Goal: Transaction & Acquisition: Purchase product/service

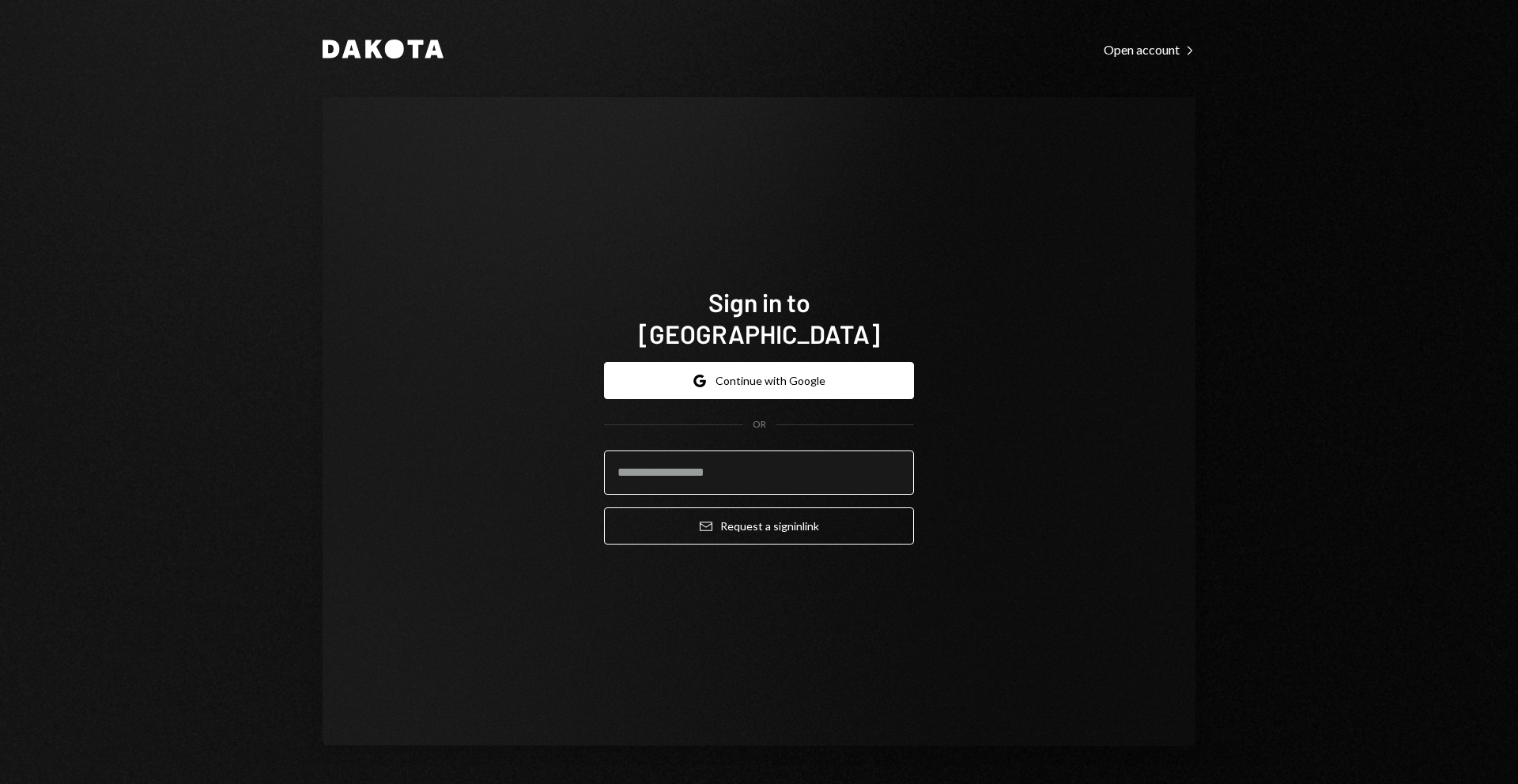
click at [658, 451] on input "email" at bounding box center [759, 473] width 310 height 45
type input "**********"
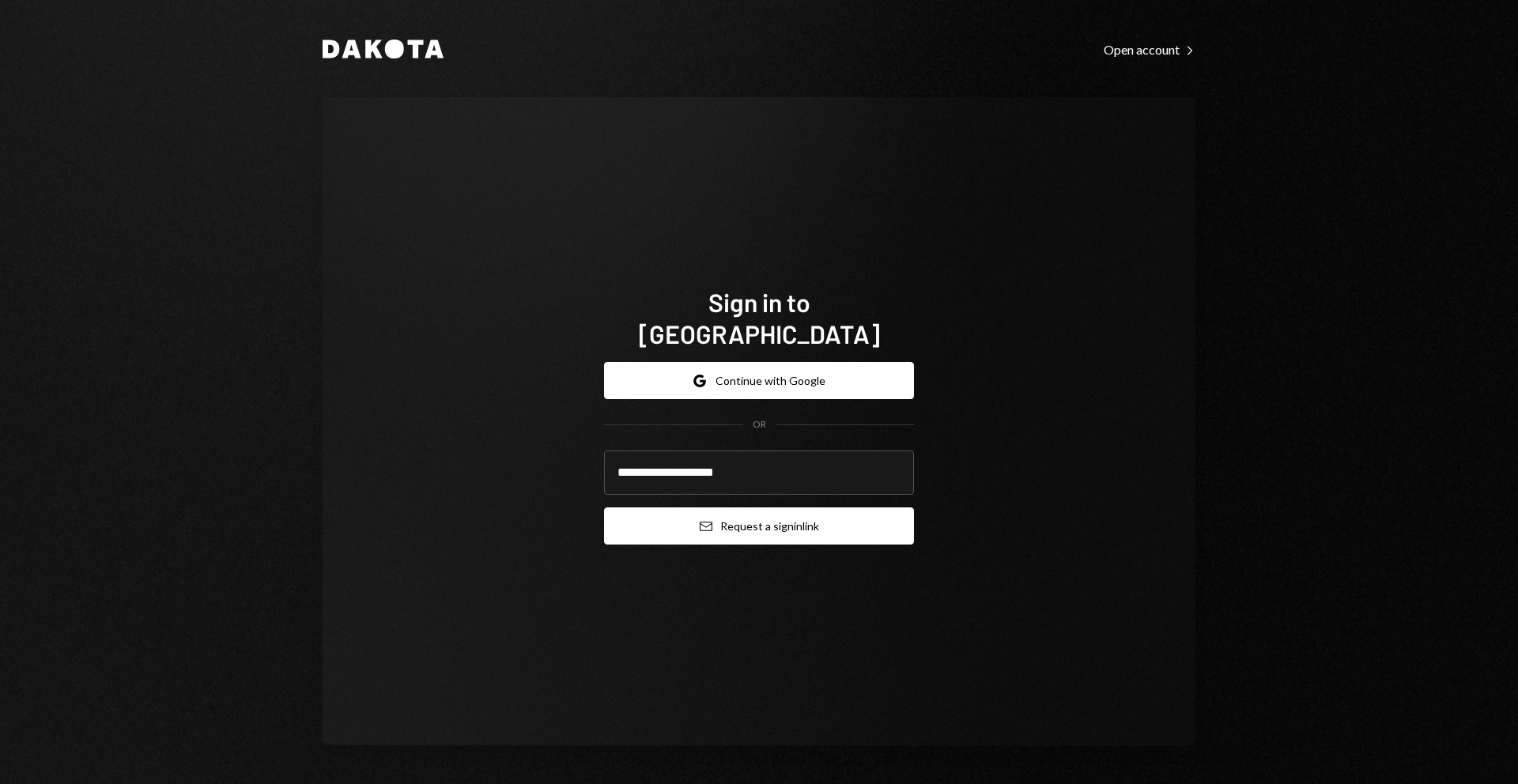
drag, startPoint x: 771, startPoint y: 512, endPoint x: 755, endPoint y: 503, distance: 18.4
click at [771, 512] on button "Email Request a sign in link" at bounding box center [759, 525] width 310 height 37
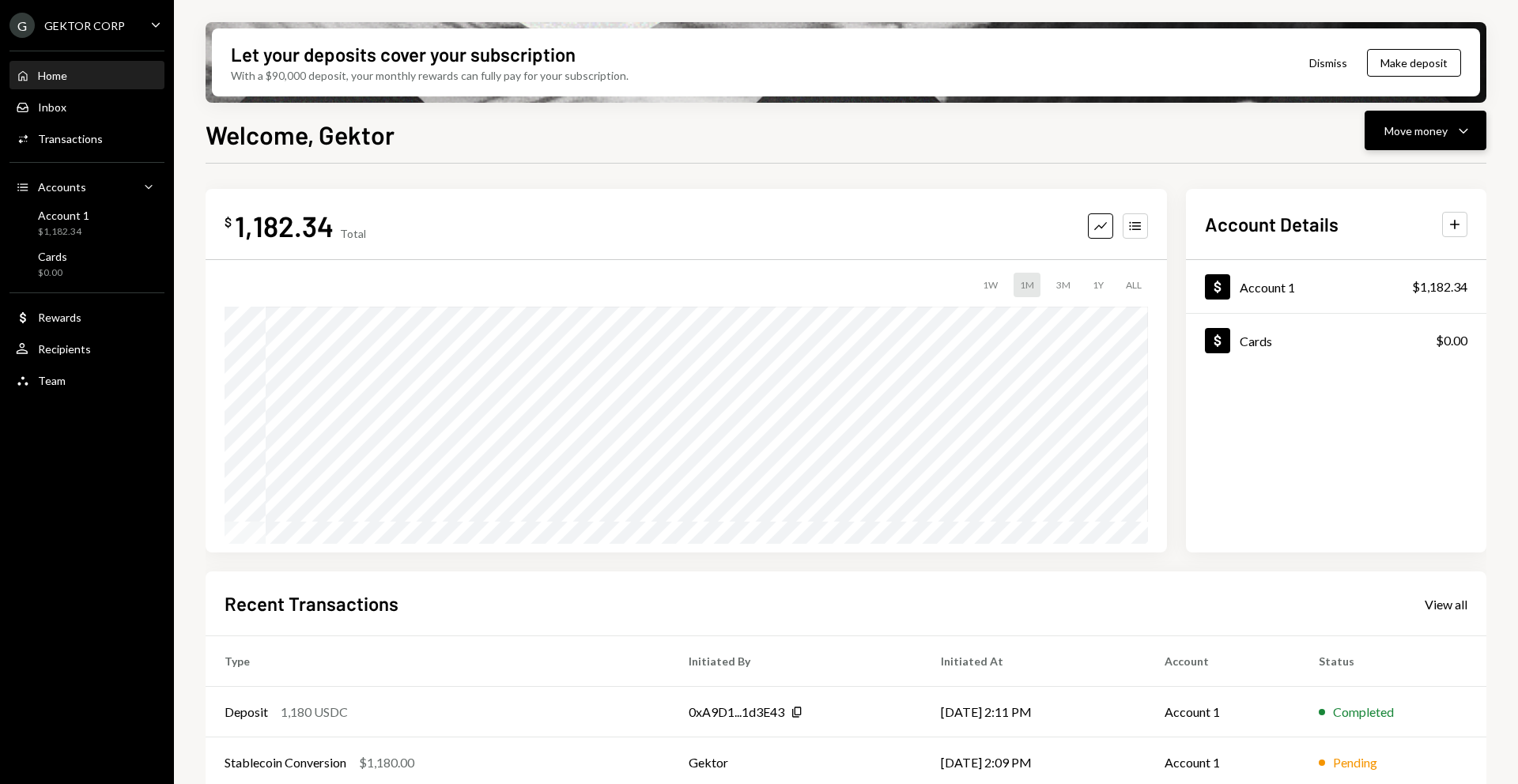
click at [1393, 128] on div "Move money" at bounding box center [1416, 130] width 63 height 16
click at [1393, 180] on div "Send" at bounding box center [1413, 177] width 116 height 16
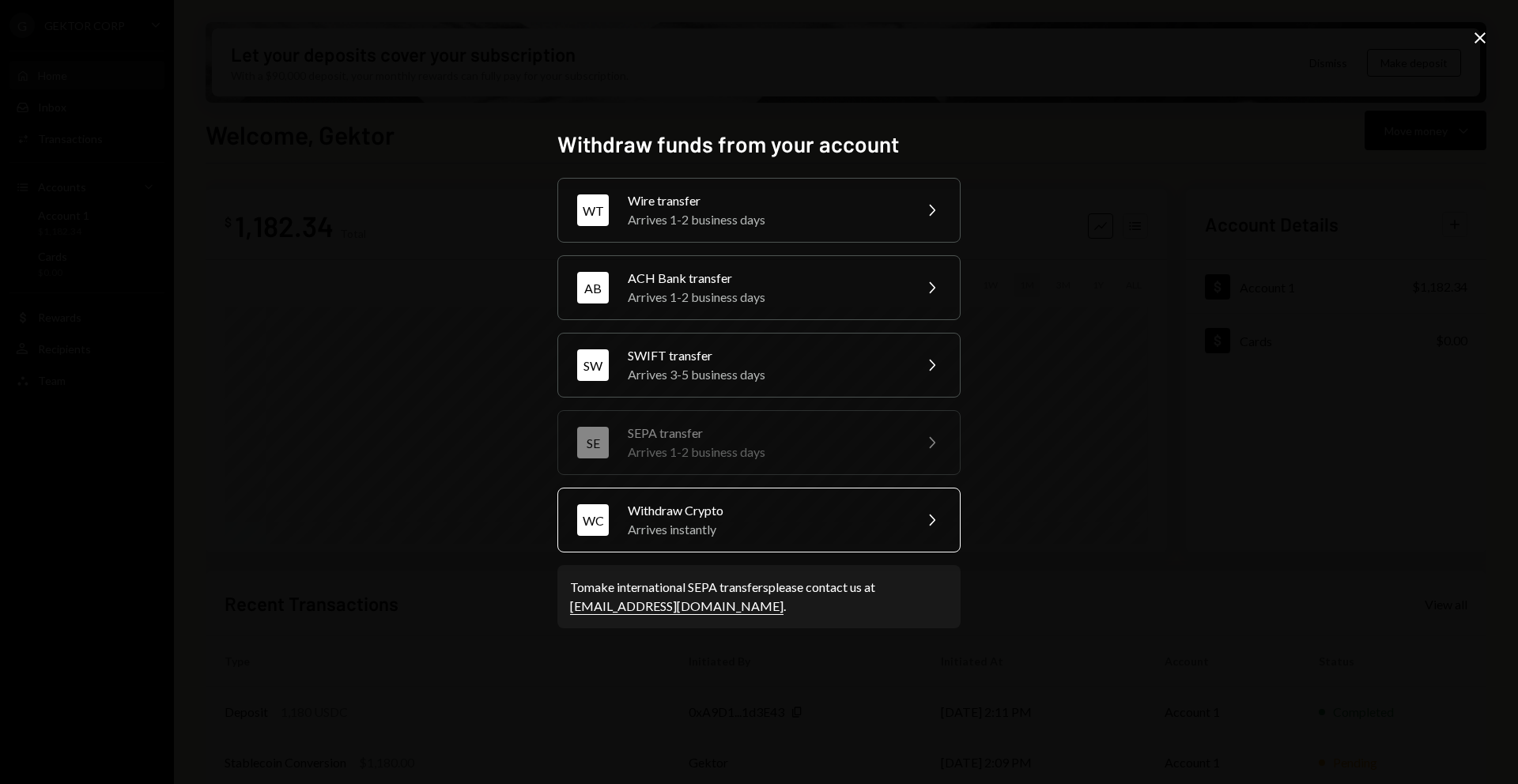
click at [698, 530] on div "Arrives instantly" at bounding box center [765, 530] width 275 height 19
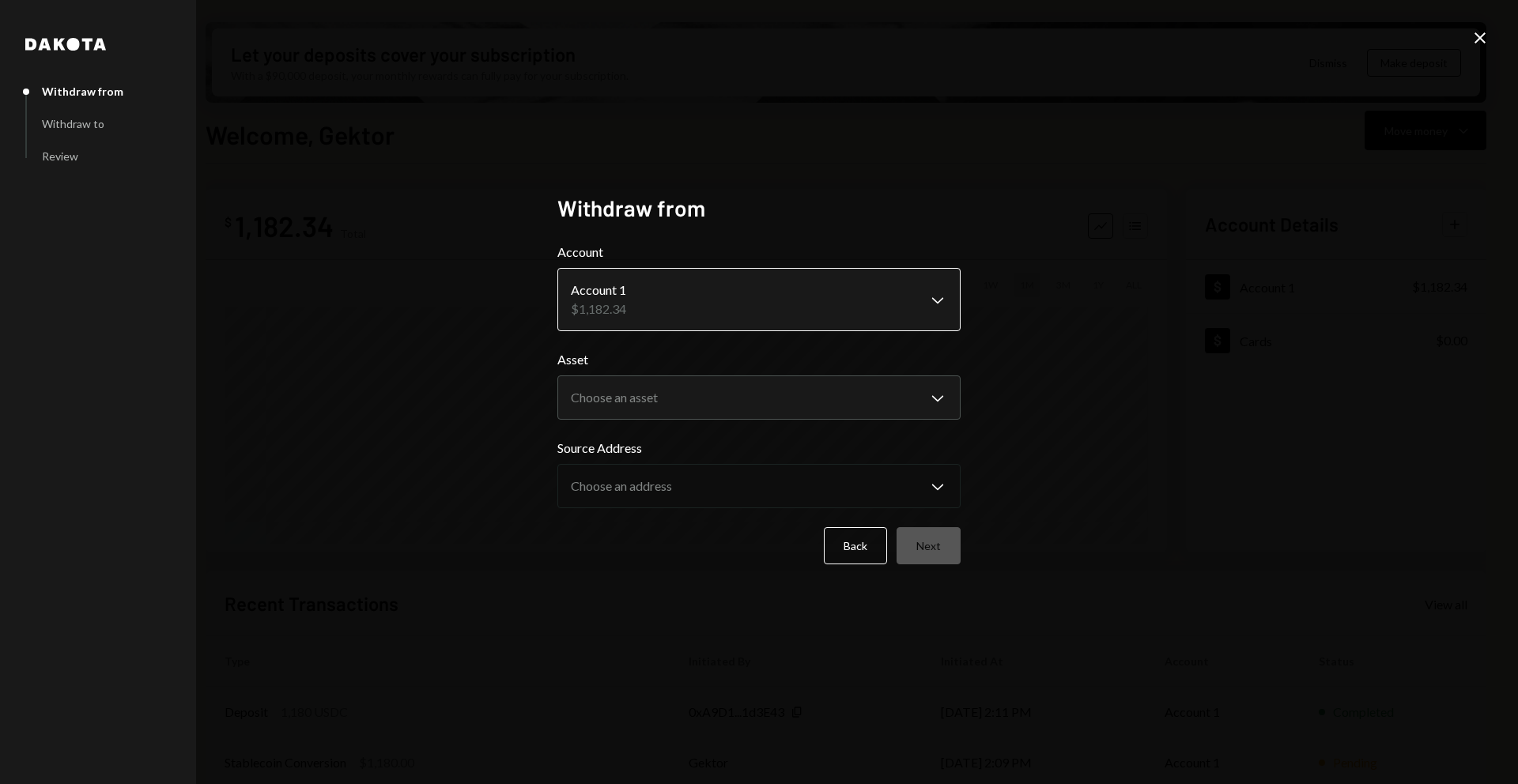
click at [603, 291] on body "G GEKTOR CORP Caret Down Home Home Inbox Inbox Activities Transactions Accounts…" at bounding box center [759, 392] width 1518 height 784
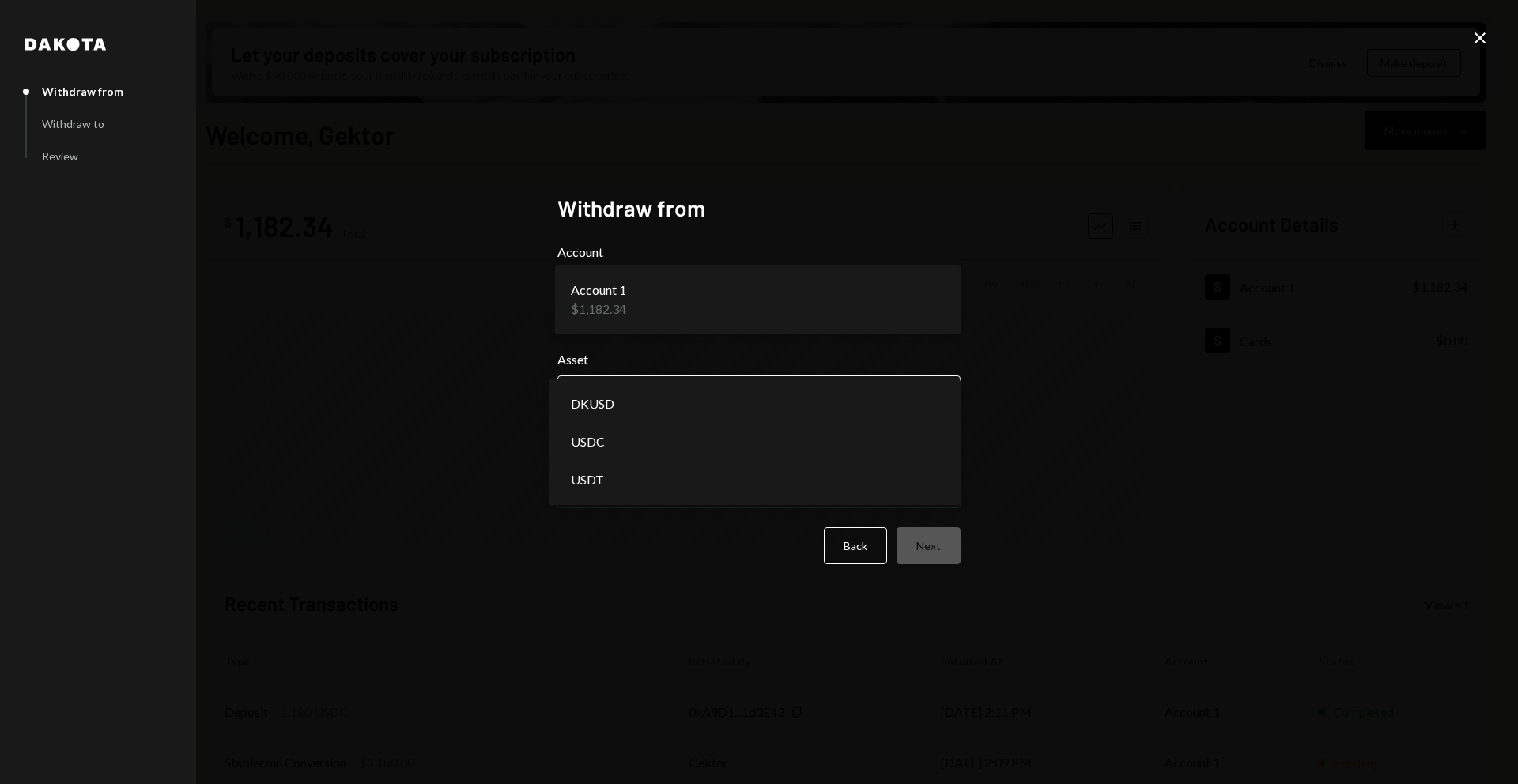
click at [675, 402] on body "G GEKTOR CORP Caret Down Home Home Inbox Inbox Activities Transactions Accounts…" at bounding box center [759, 392] width 1518 height 784
select select "****"
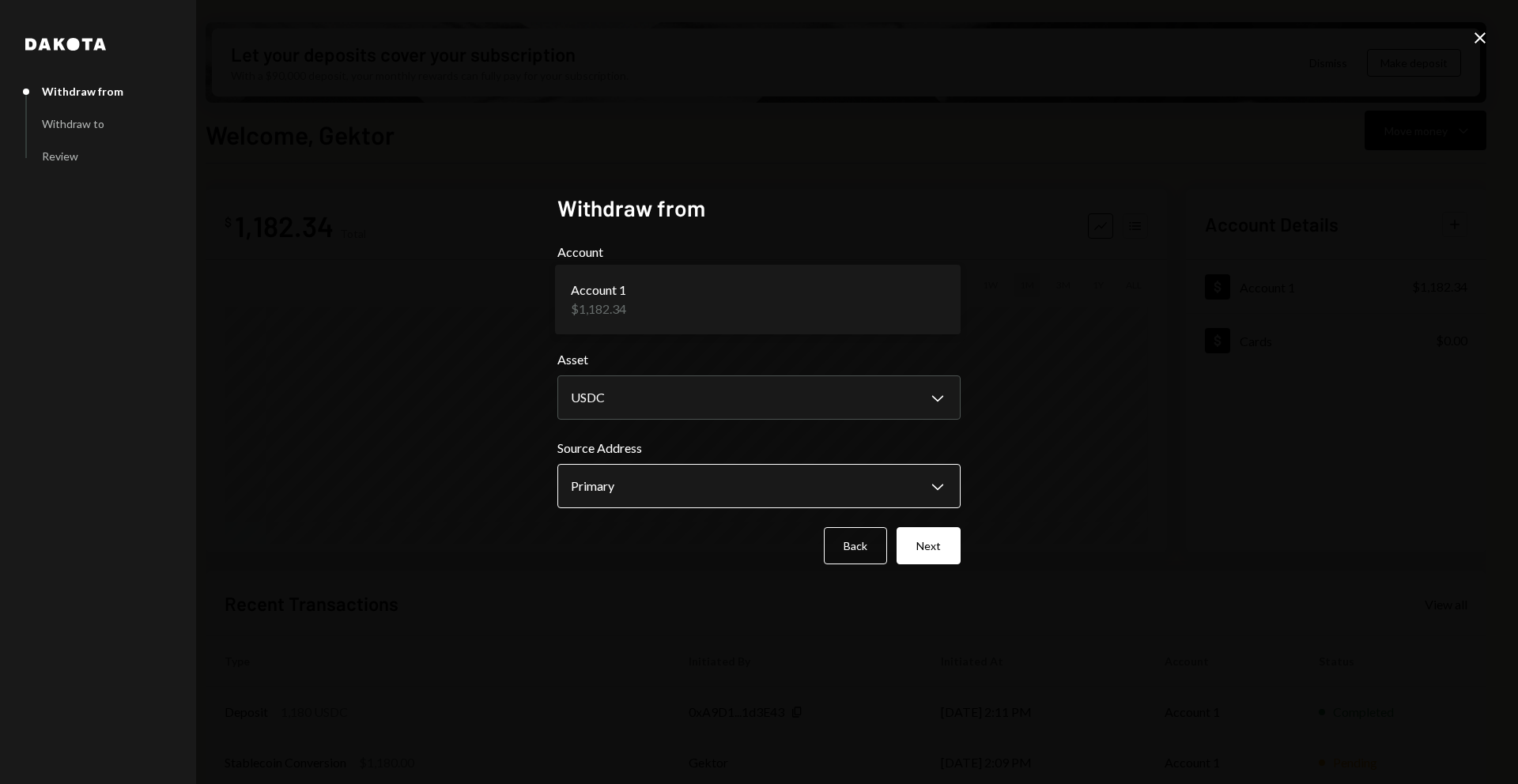
click at [661, 484] on body "G GEKTOR CORP Caret Down Home Home Inbox Inbox Activities Transactions Accounts…" at bounding box center [759, 392] width 1518 height 784
click at [921, 535] on button "Next" at bounding box center [928, 545] width 64 height 37
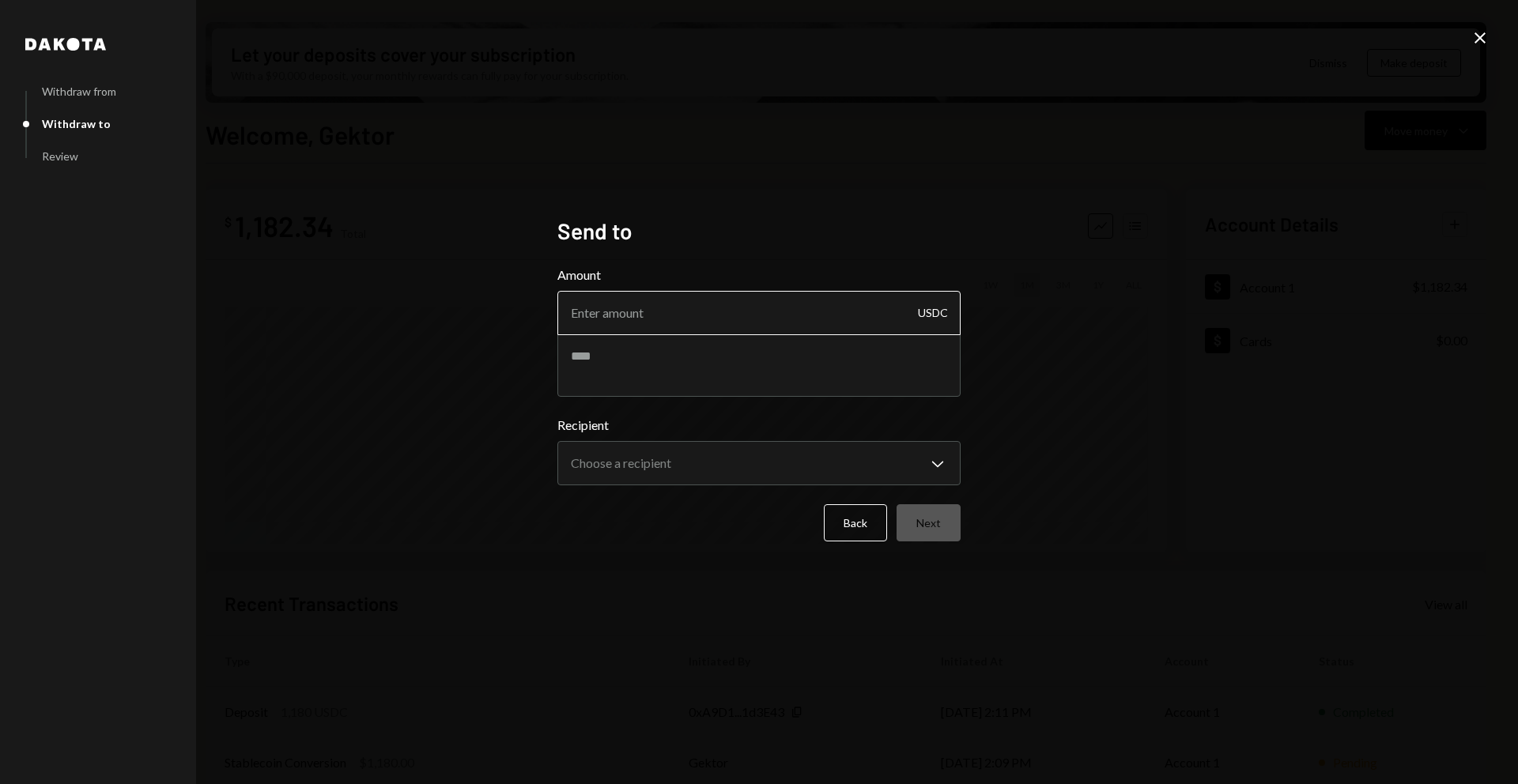
click at [652, 311] on input "Amount" at bounding box center [759, 313] width 403 height 45
type input "1180"
drag, startPoint x: 651, startPoint y: 493, endPoint x: 651, endPoint y: 472, distance: 21.0
click at [651, 493] on form "**********" at bounding box center [759, 404] width 403 height 276
click at [651, 471] on body "G GEKTOR CORP Caret Down Home Home Inbox Inbox Activities Transactions Accounts…" at bounding box center [759, 392] width 1518 height 784
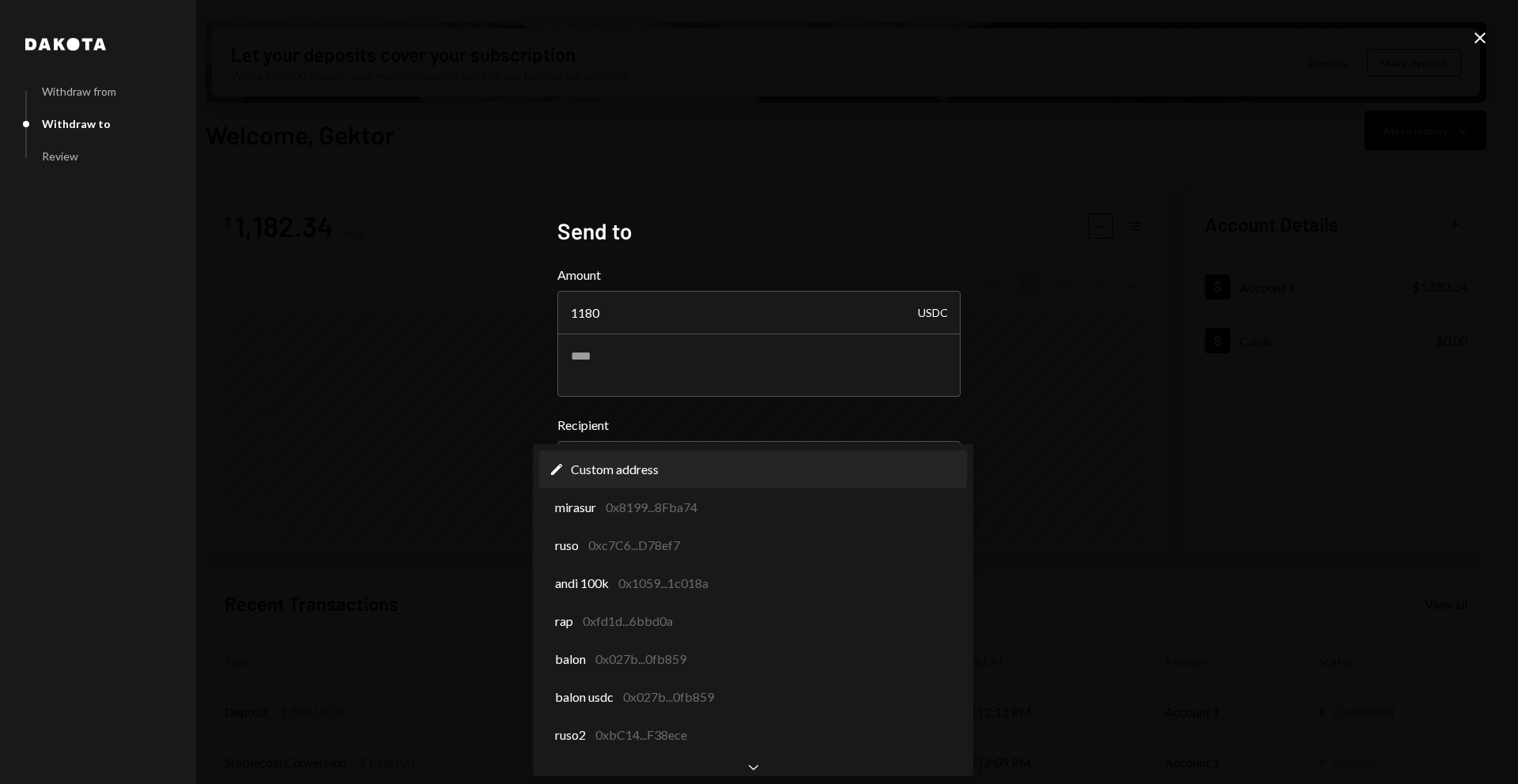
select select "**********"
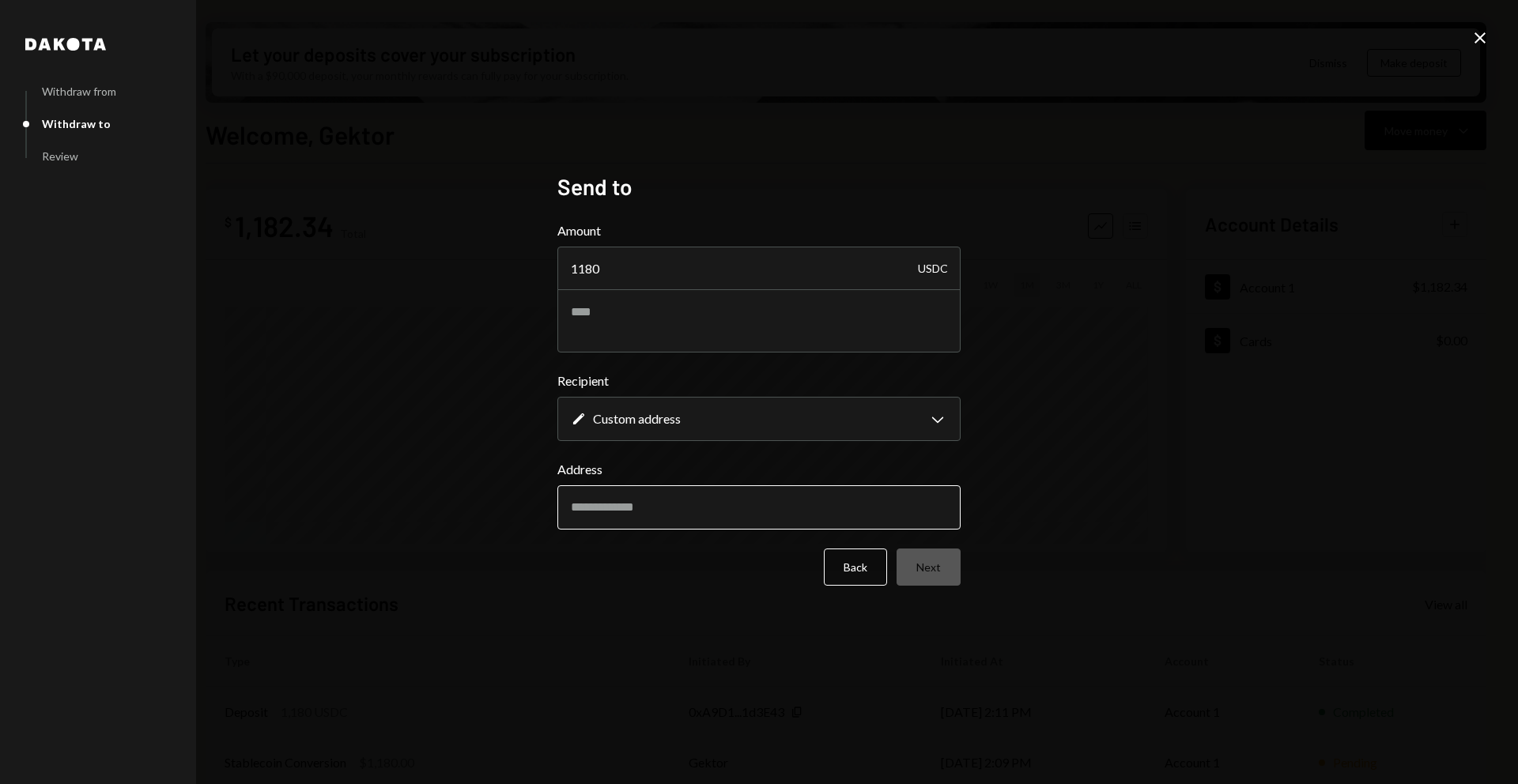
click at [721, 509] on input "Address" at bounding box center [759, 507] width 403 height 45
paste input "**********"
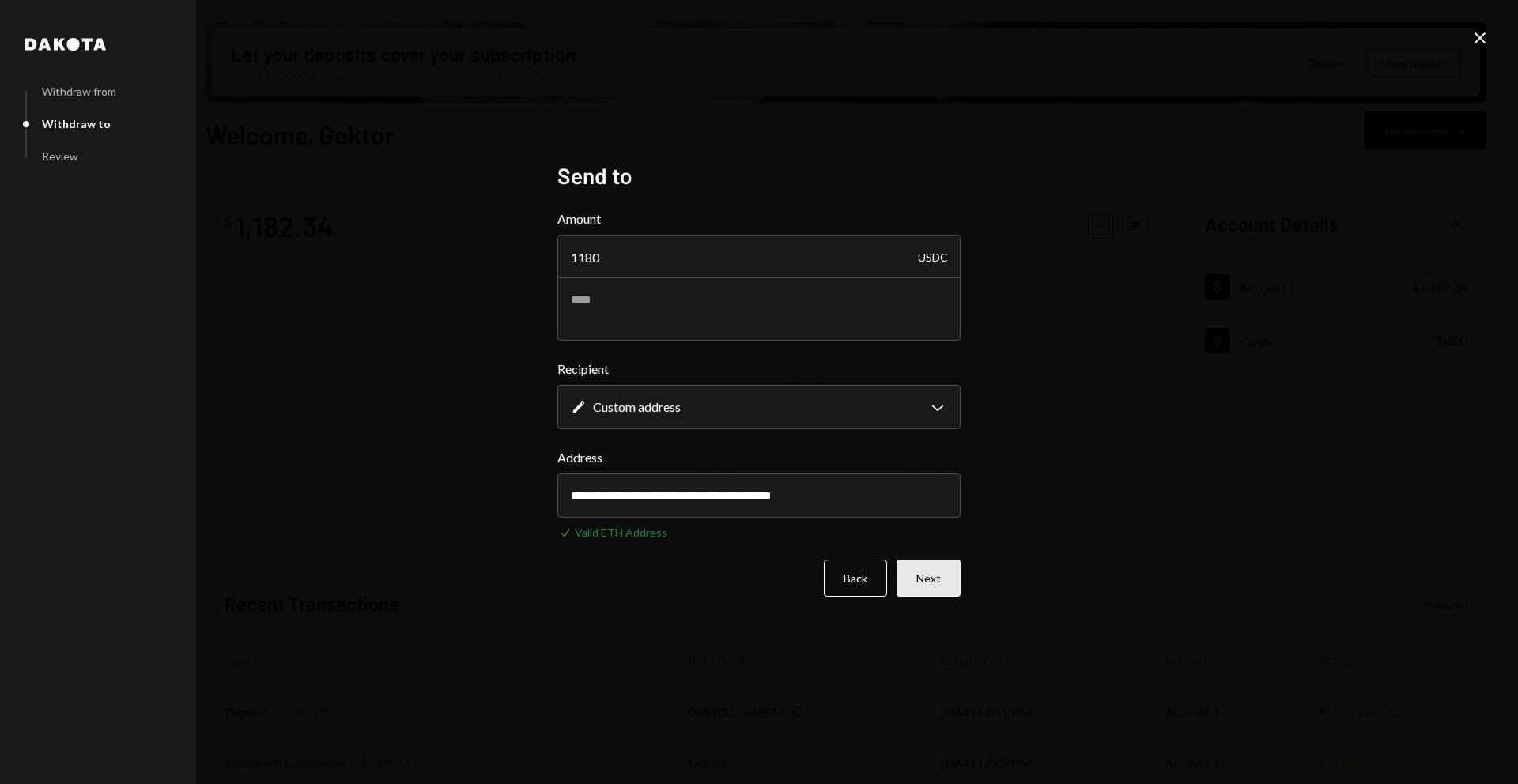
type input "**********"
click at [913, 577] on button "Next" at bounding box center [928, 578] width 64 height 37
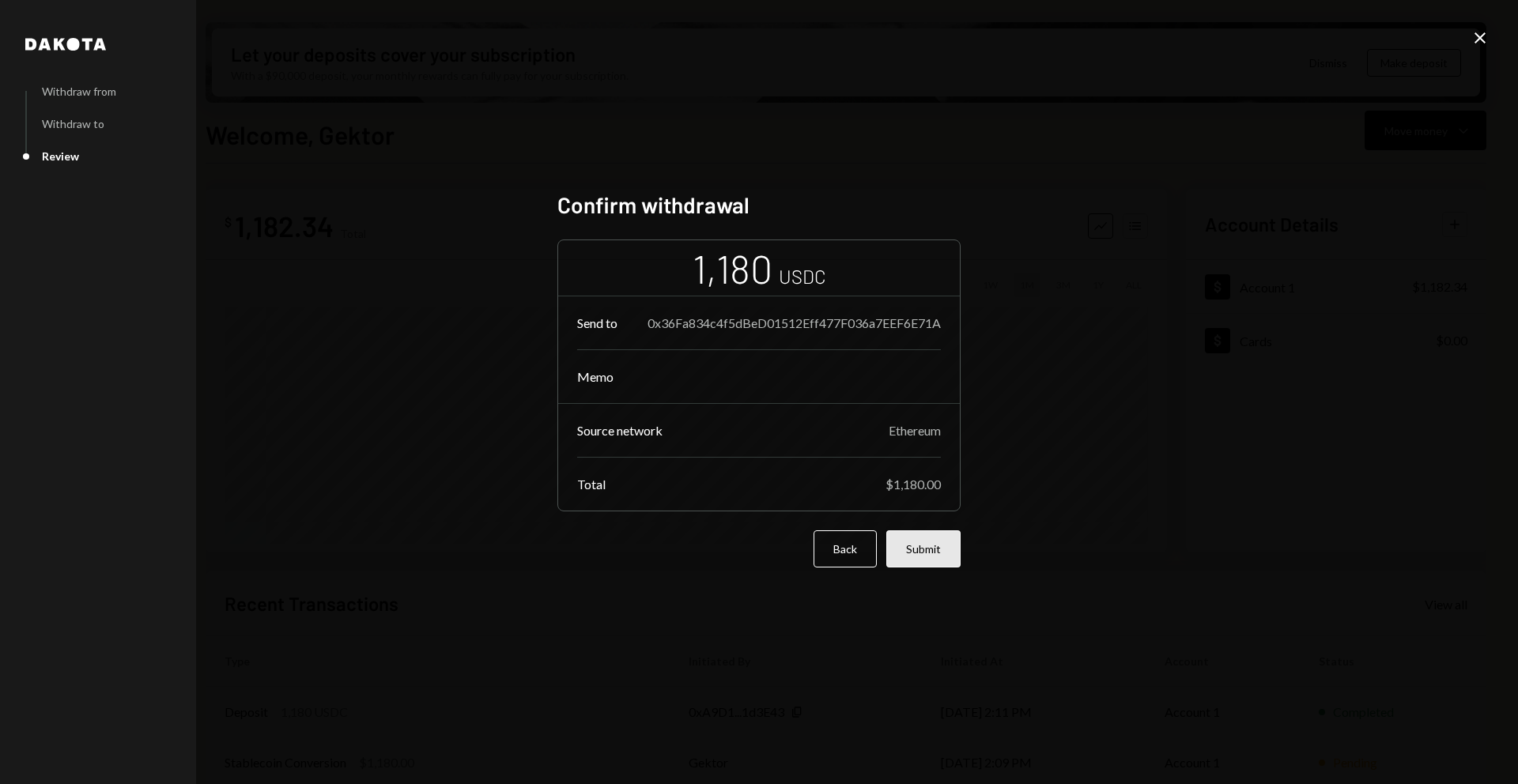
click at [915, 562] on button "Submit" at bounding box center [923, 548] width 75 height 37
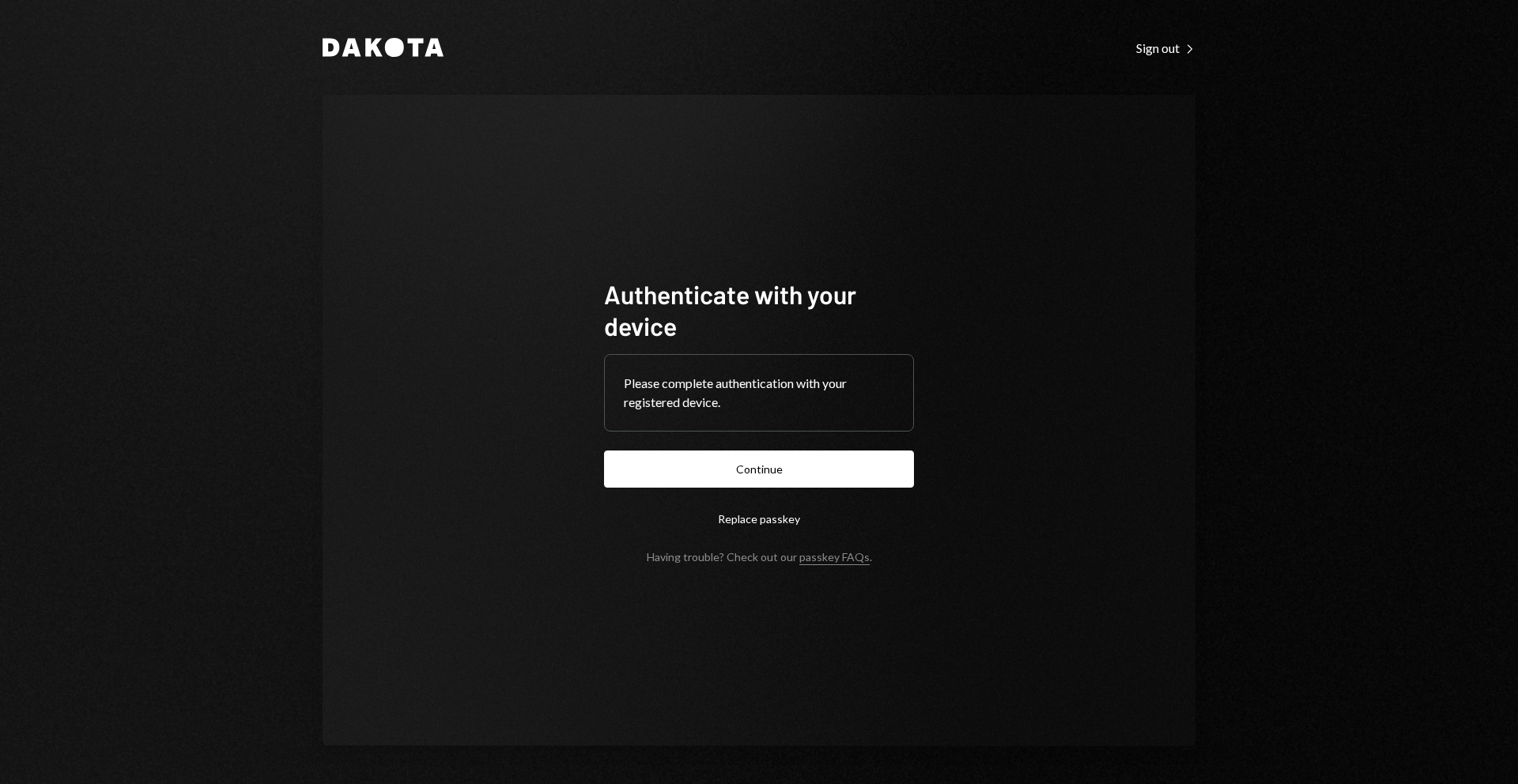
drag, startPoint x: 763, startPoint y: 475, endPoint x: 783, endPoint y: 472, distance: 20.2
click at [765, 474] on button "Continue" at bounding box center [759, 469] width 310 height 37
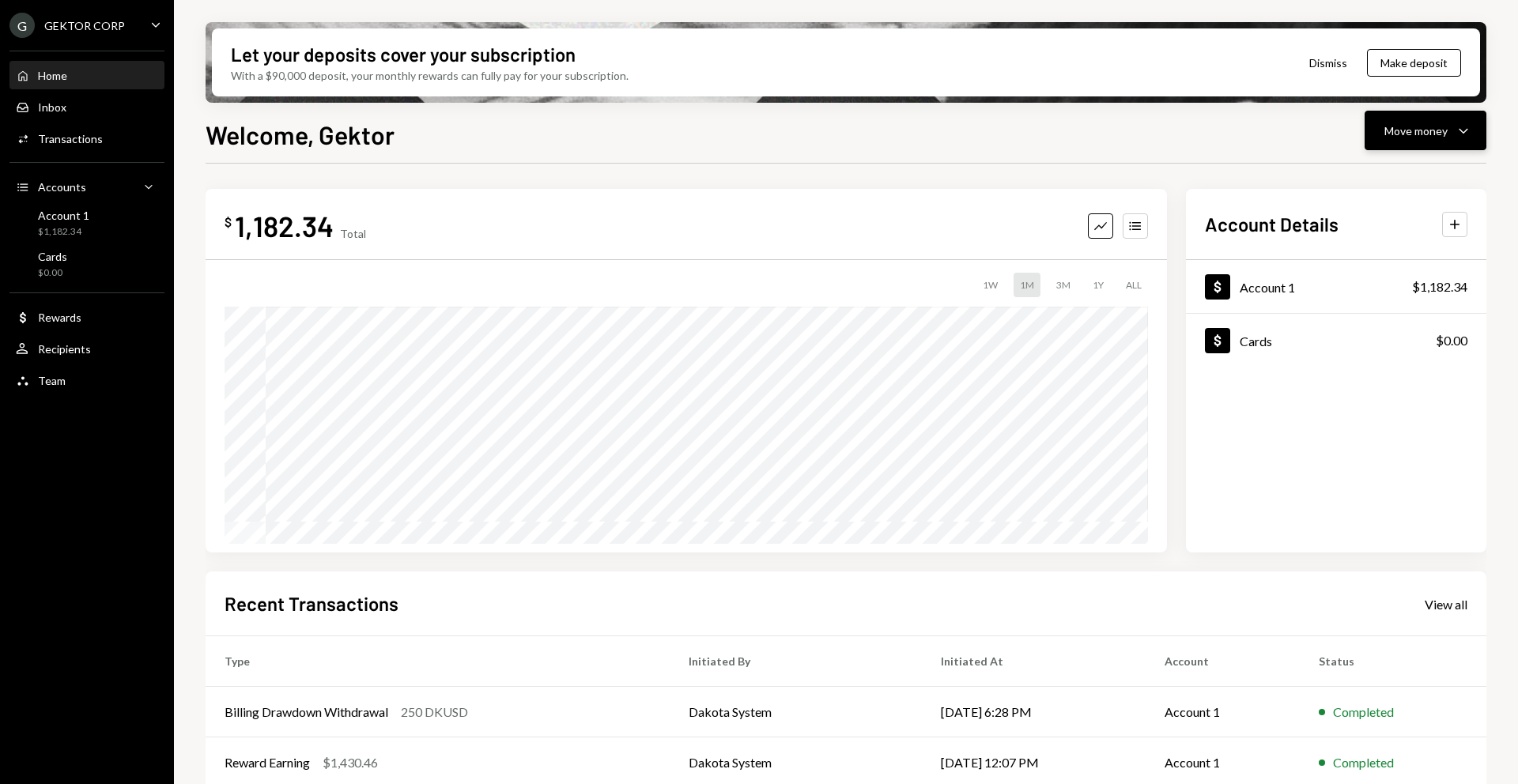
click at [1422, 123] on div "Move money" at bounding box center [1416, 130] width 63 height 16
click at [1383, 290] on div "Swap stablecoins" at bounding box center [1413, 298] width 116 height 16
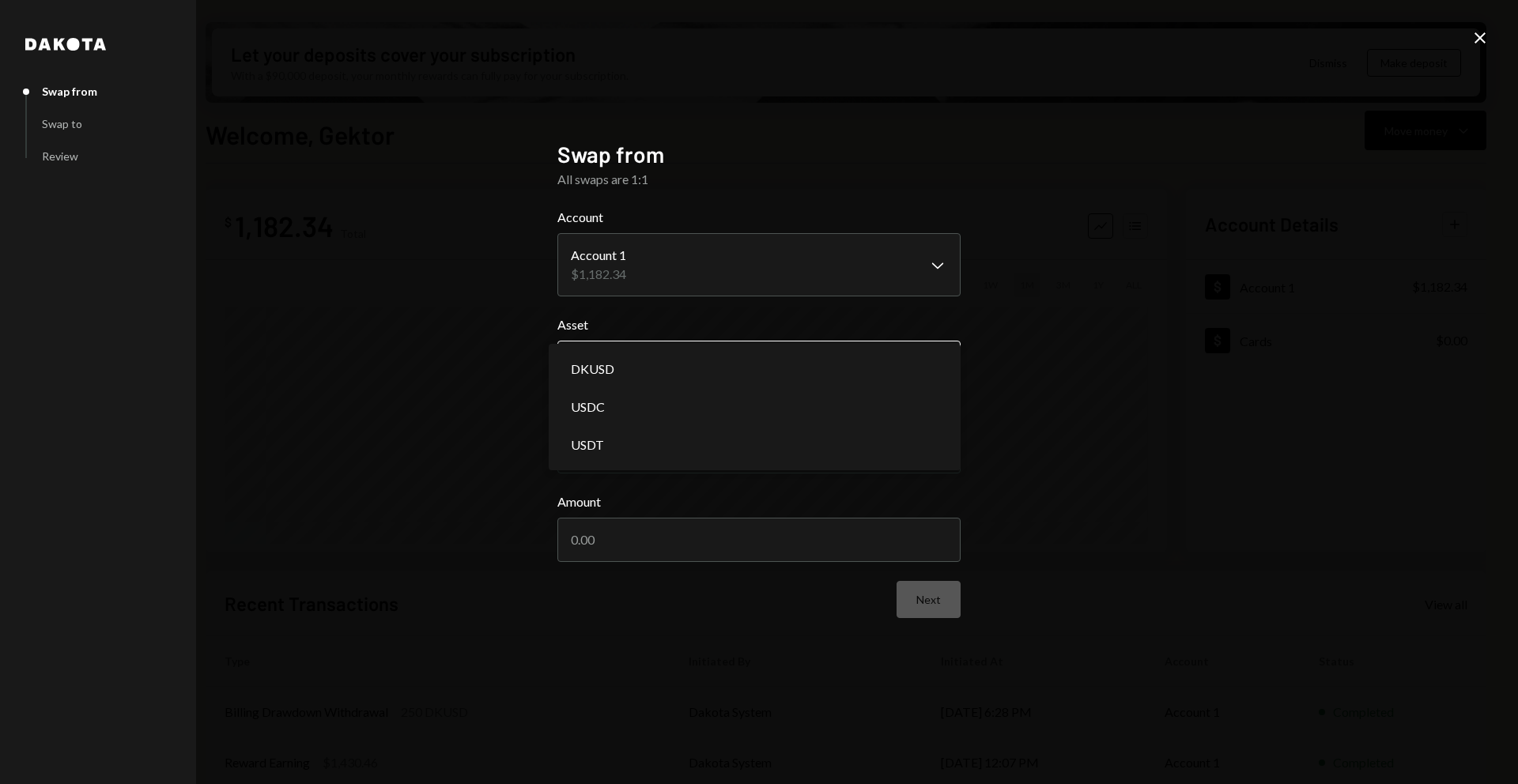
click at [655, 352] on body "G GEKTOR CORP Caret Down Home Home Inbox Inbox Activities Transactions Accounts…" at bounding box center [759, 392] width 1518 height 784
select select "*****"
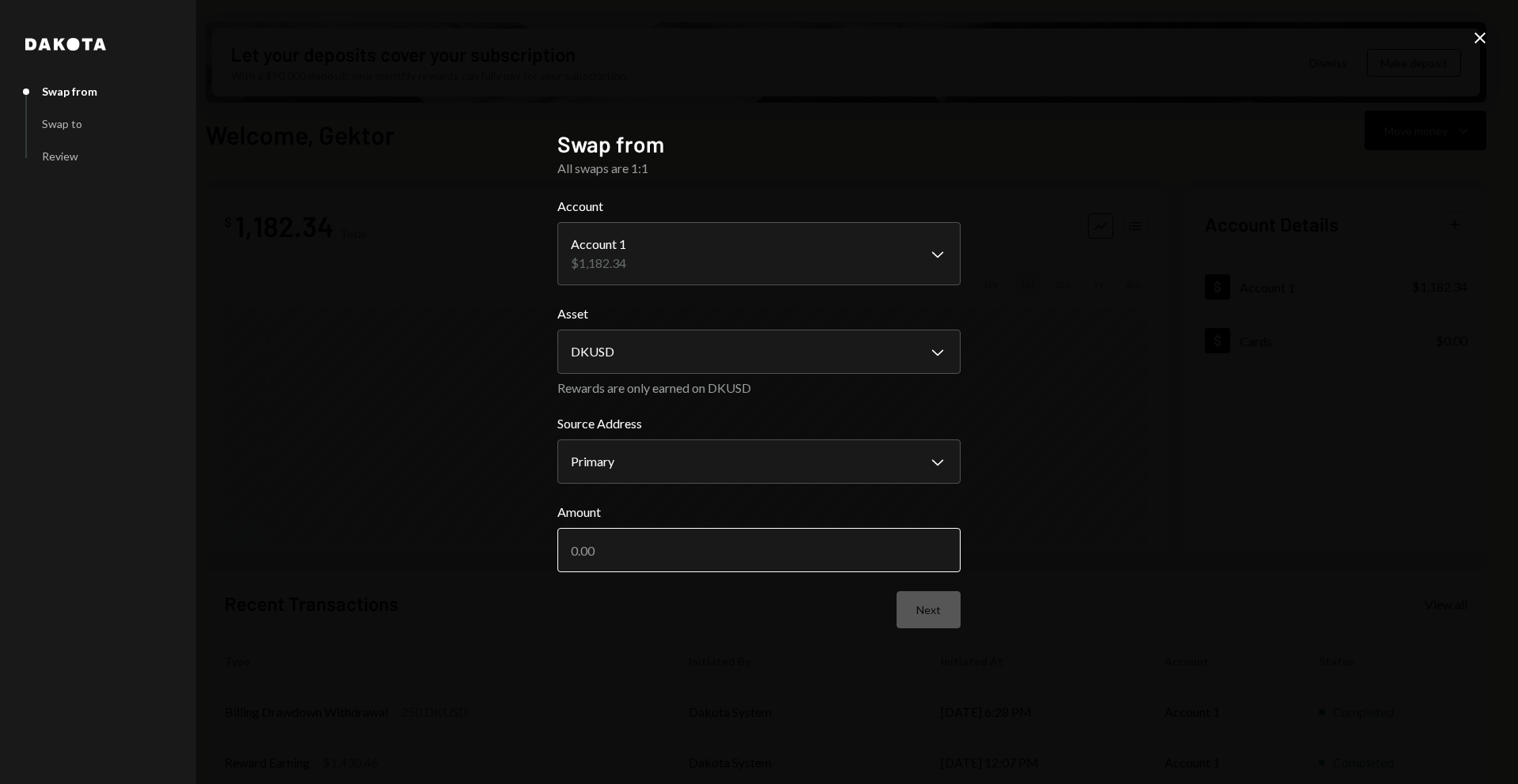
click at [653, 537] on input "Amount" at bounding box center [759, 550] width 403 height 45
type input "1180"
click at [921, 617] on button "Next" at bounding box center [928, 609] width 64 height 37
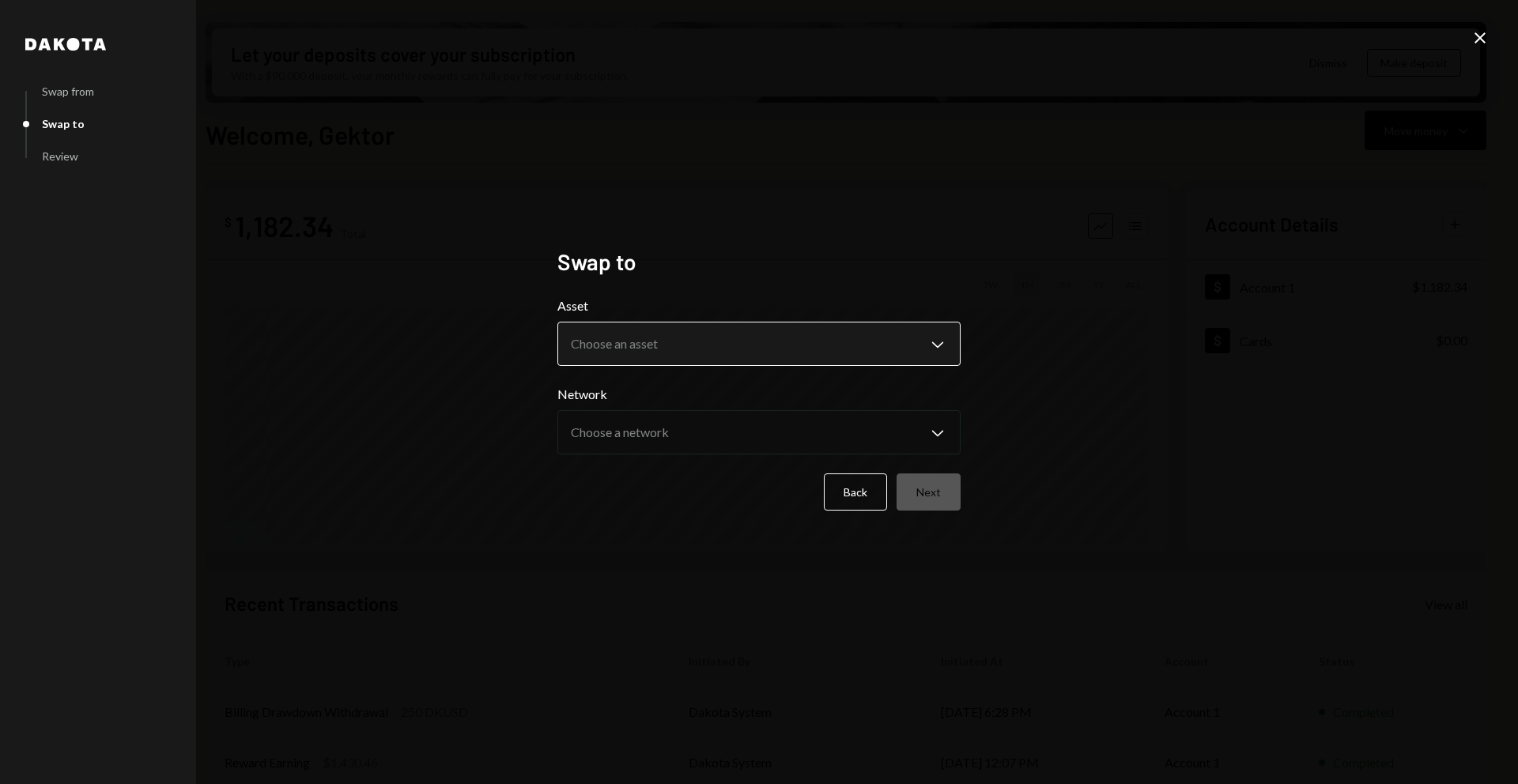
click at [627, 350] on body "G GEKTOR CORP Caret Down Home Home Inbox Inbox Activities Transactions Accounts…" at bounding box center [759, 392] width 1518 height 784
select select "****"
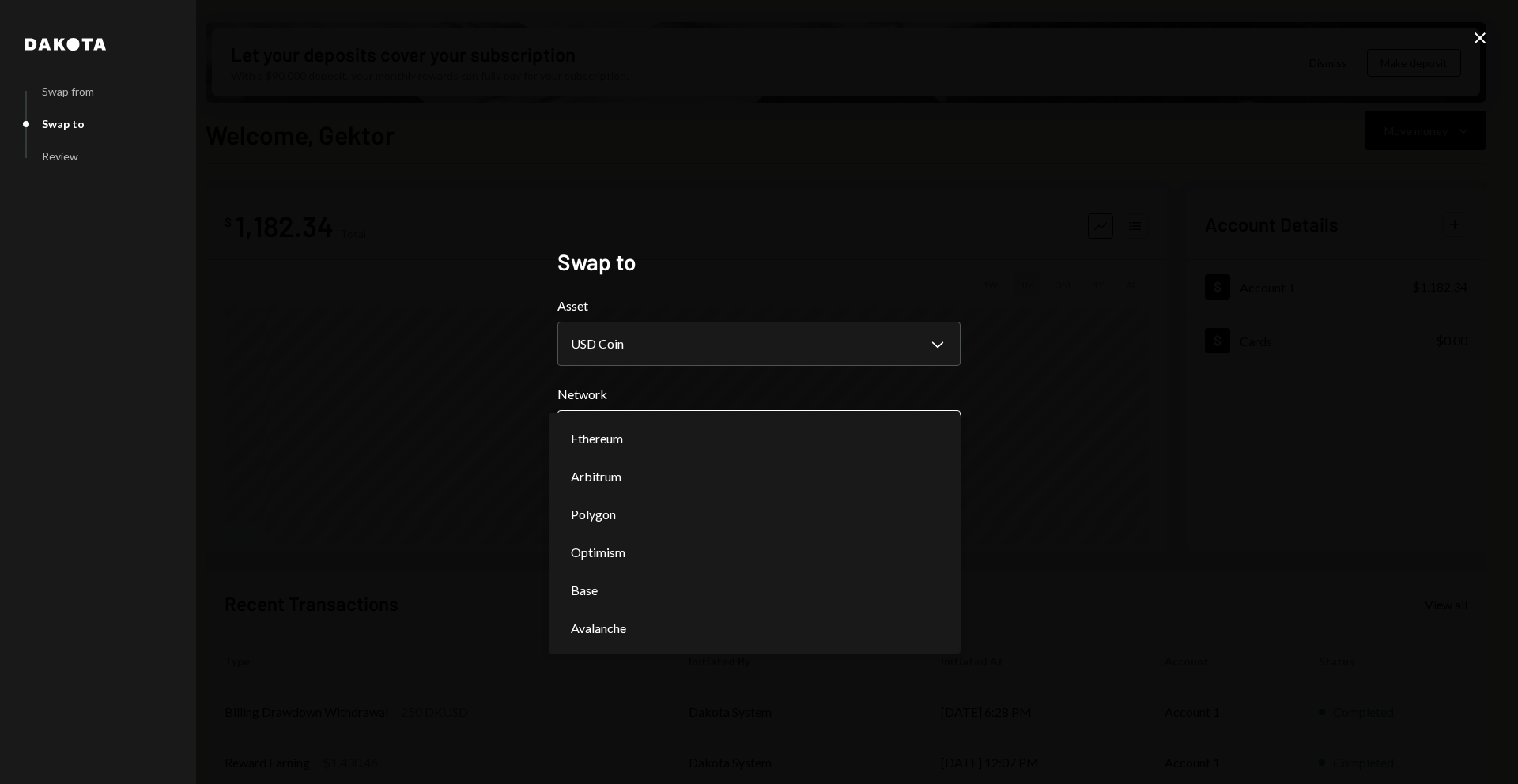
click at [675, 419] on body "G GEKTOR CORP Caret Down Home Home Inbox Inbox Activities Transactions Accounts…" at bounding box center [759, 392] width 1518 height 784
select select "**********"
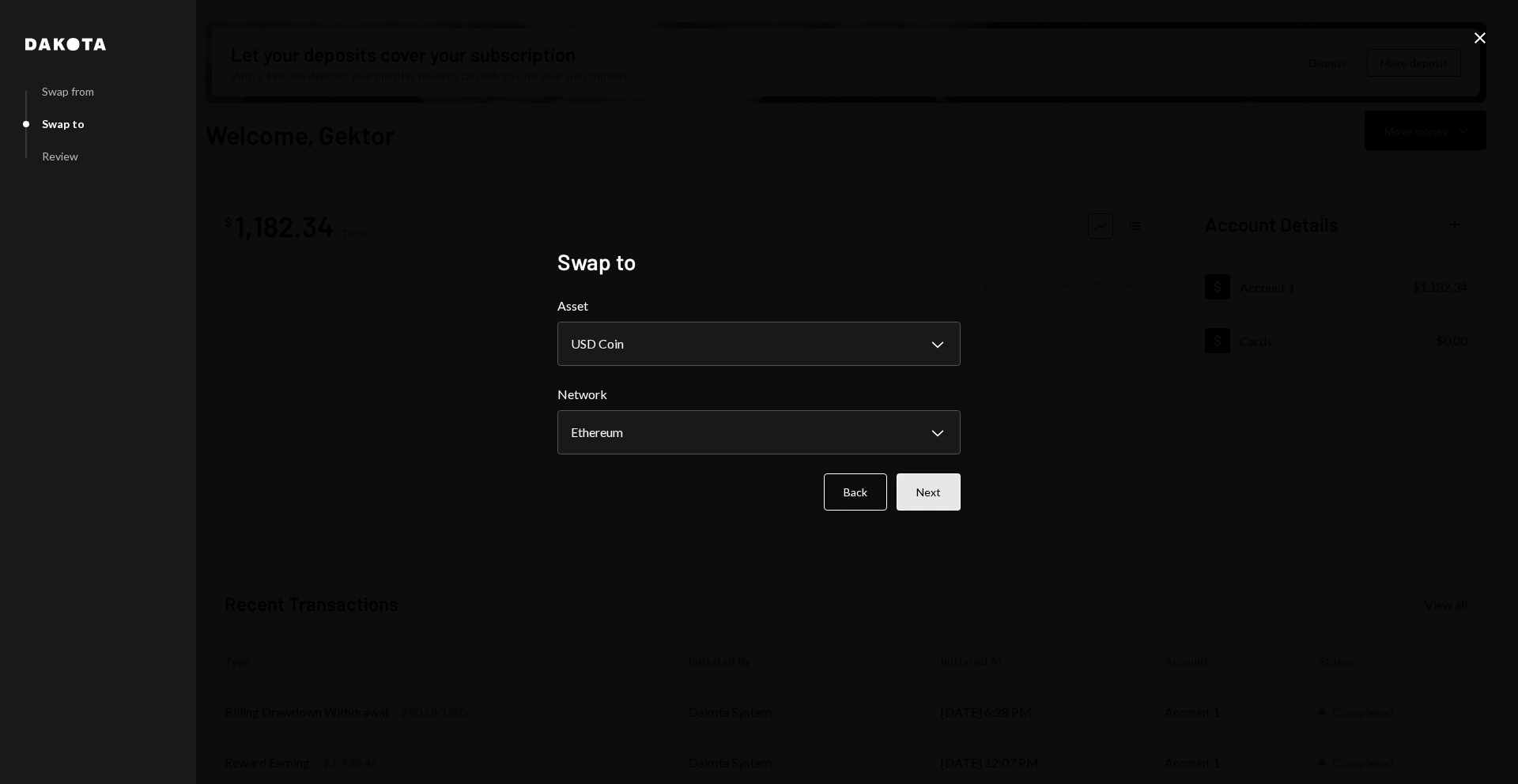
click at [936, 505] on button "Next" at bounding box center [928, 492] width 64 height 37
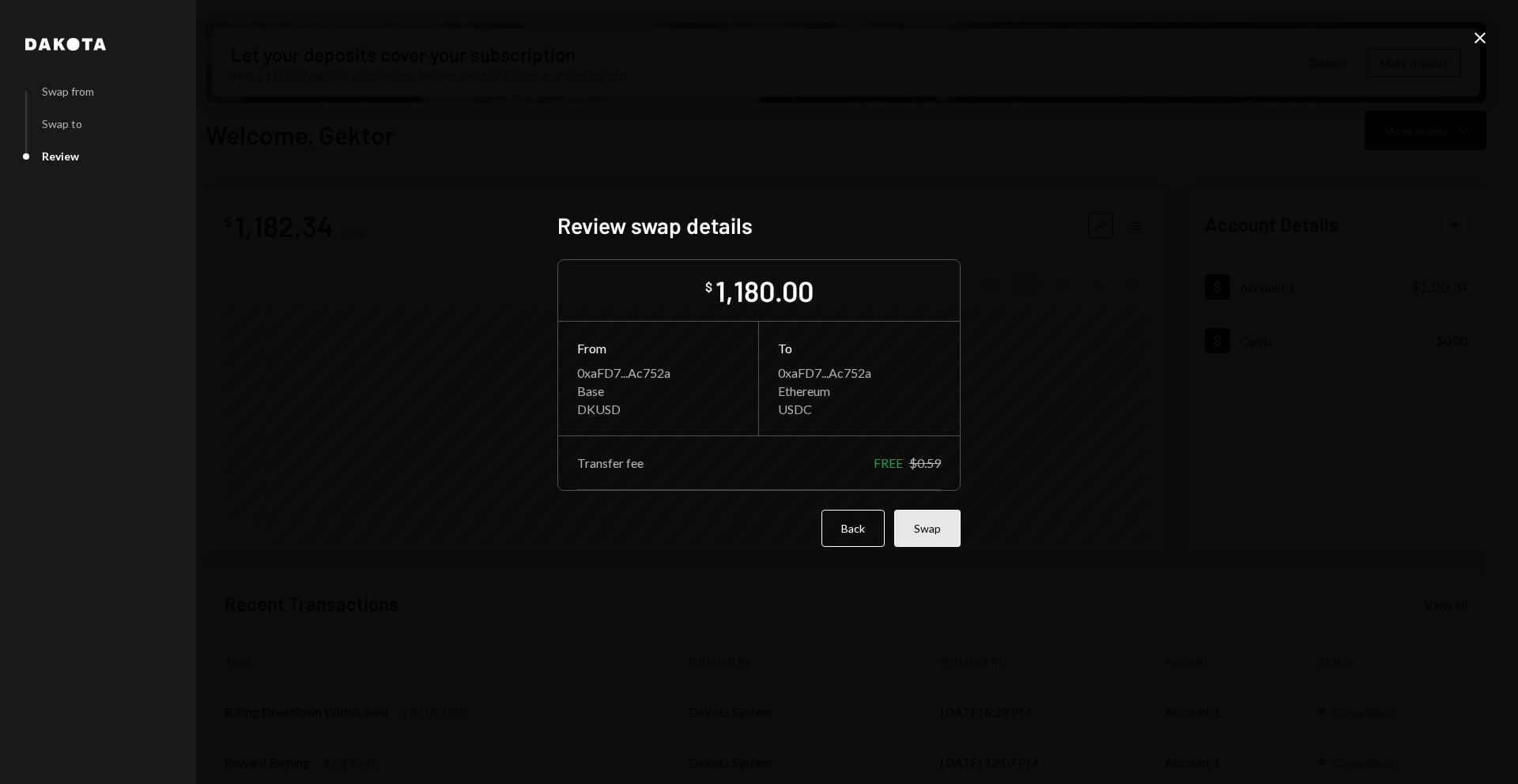
click at [932, 526] on button "Swap" at bounding box center [927, 528] width 66 height 37
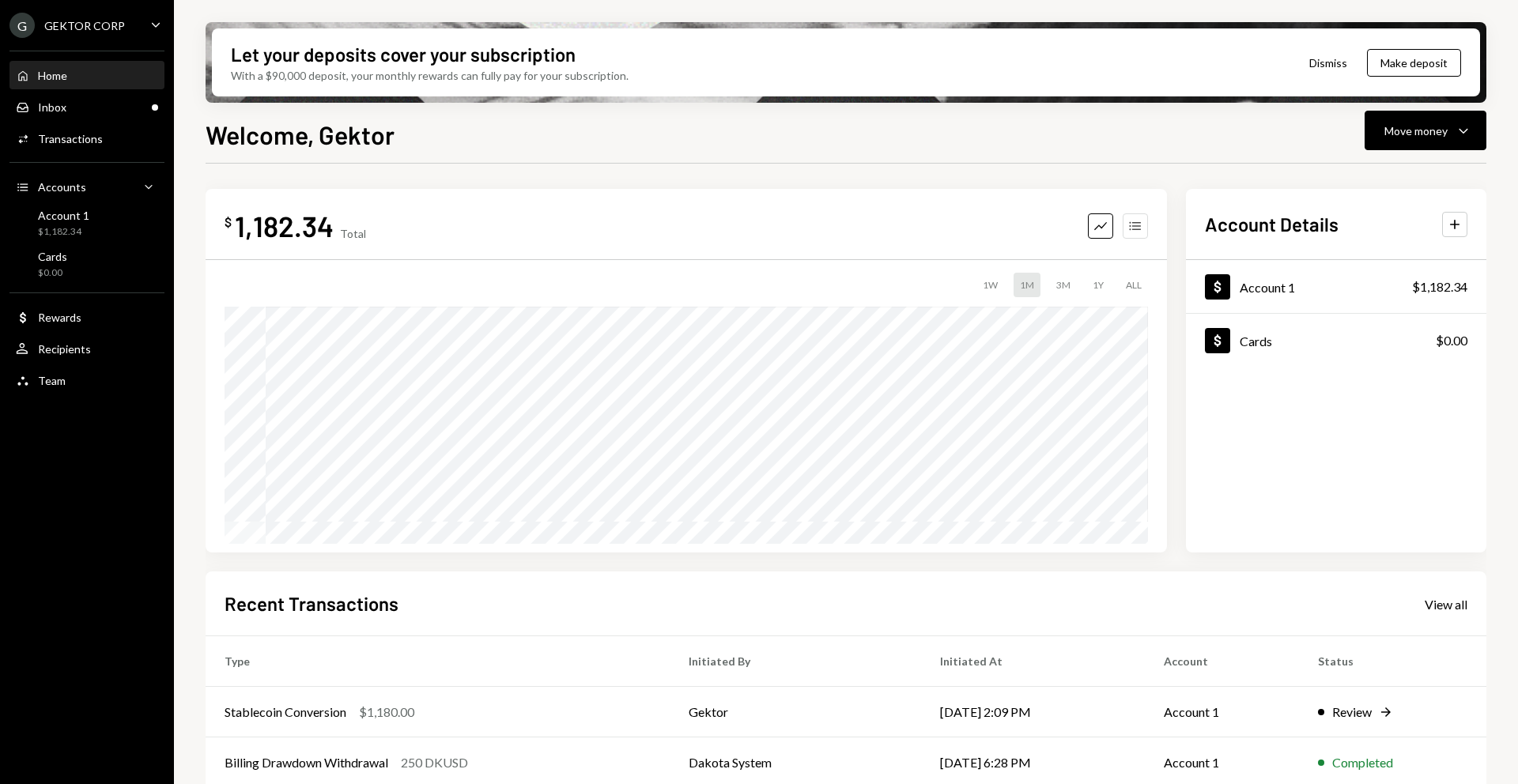
click at [1142, 233] on button "Accounts" at bounding box center [1136, 226] width 26 height 26
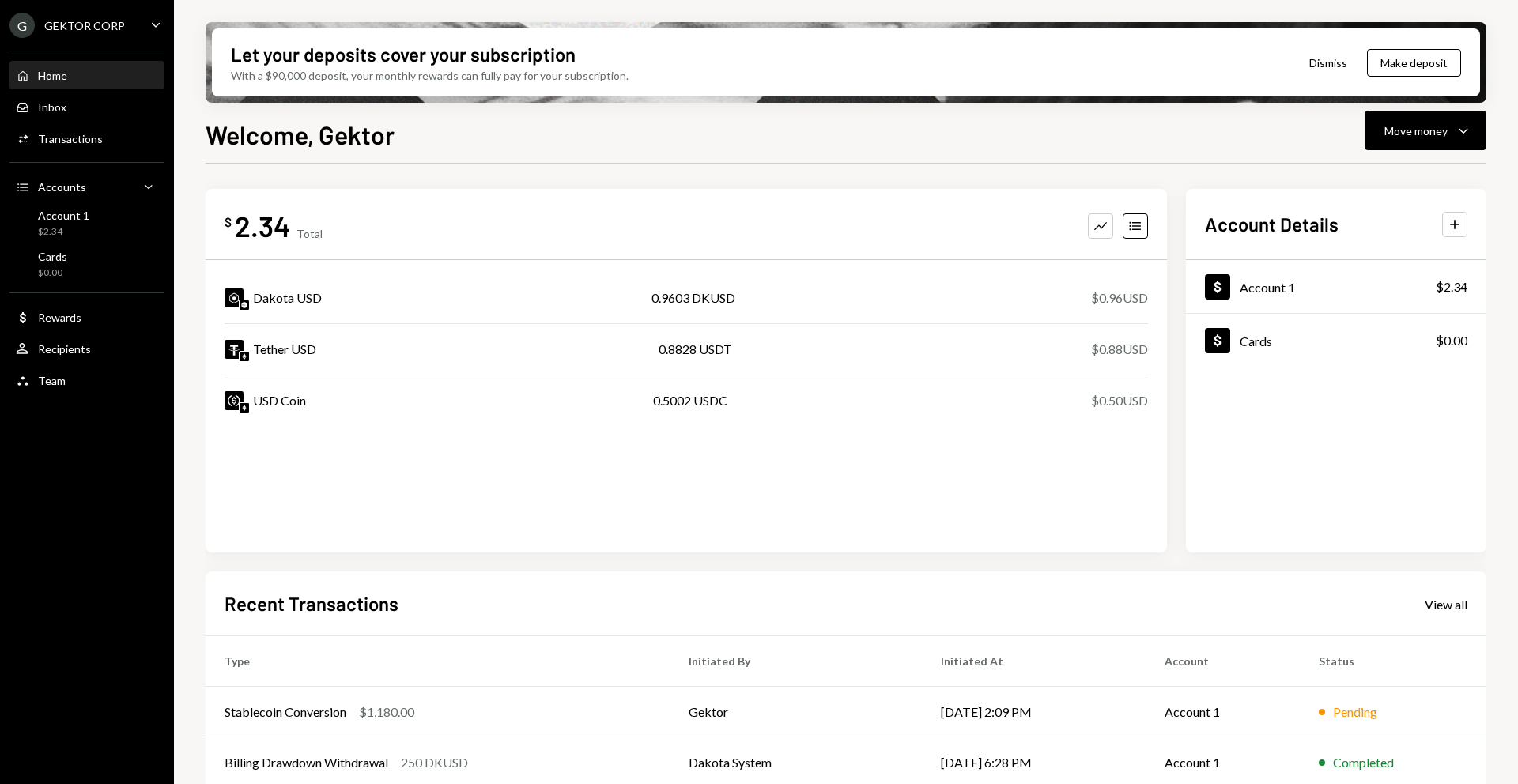
click at [47, 79] on div "Home" at bounding box center [52, 75] width 29 height 14
click at [82, 147] on div "Activities Transactions" at bounding box center [87, 139] width 142 height 27
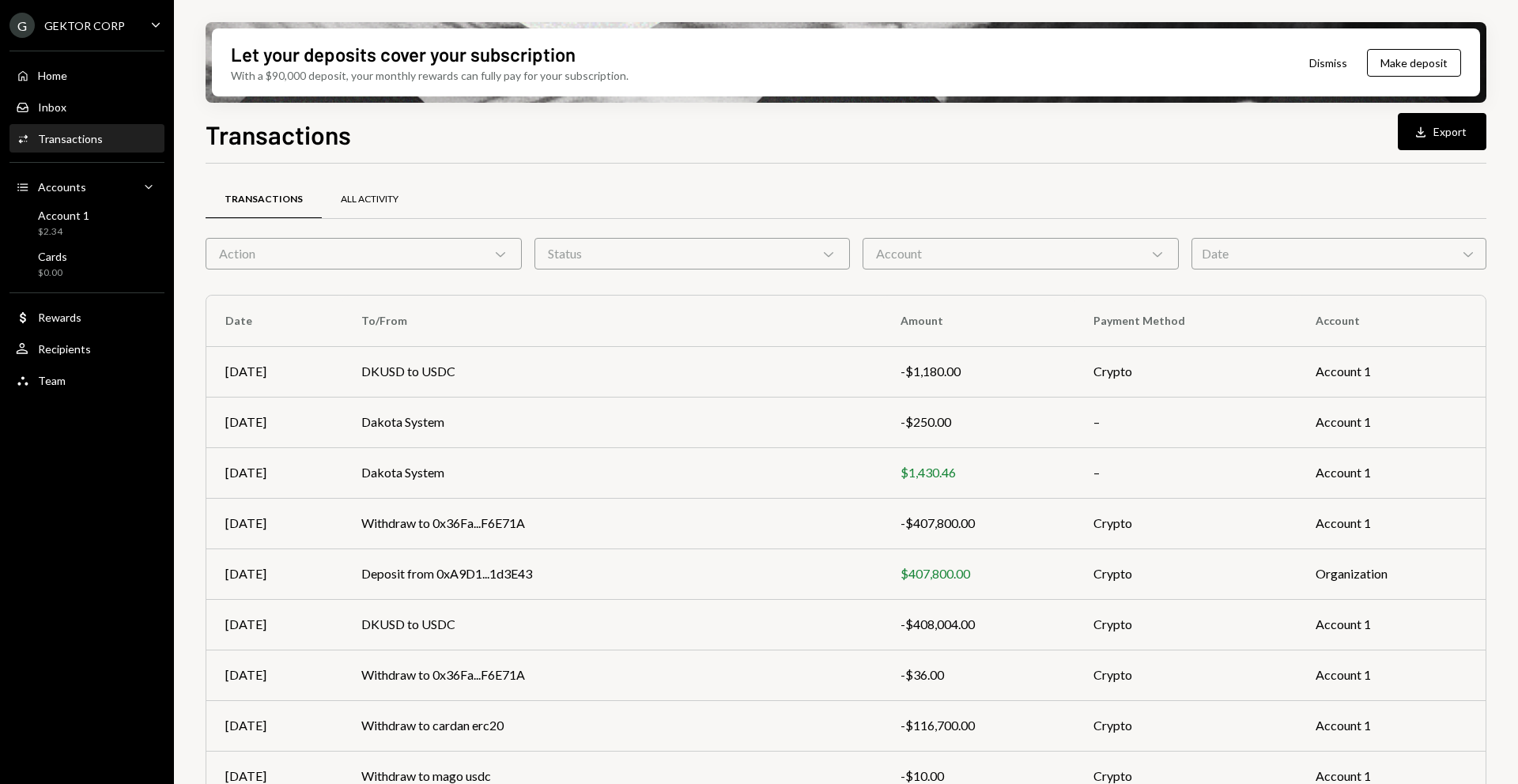
click at [338, 189] on div "All Activity" at bounding box center [369, 200] width 96 height 38
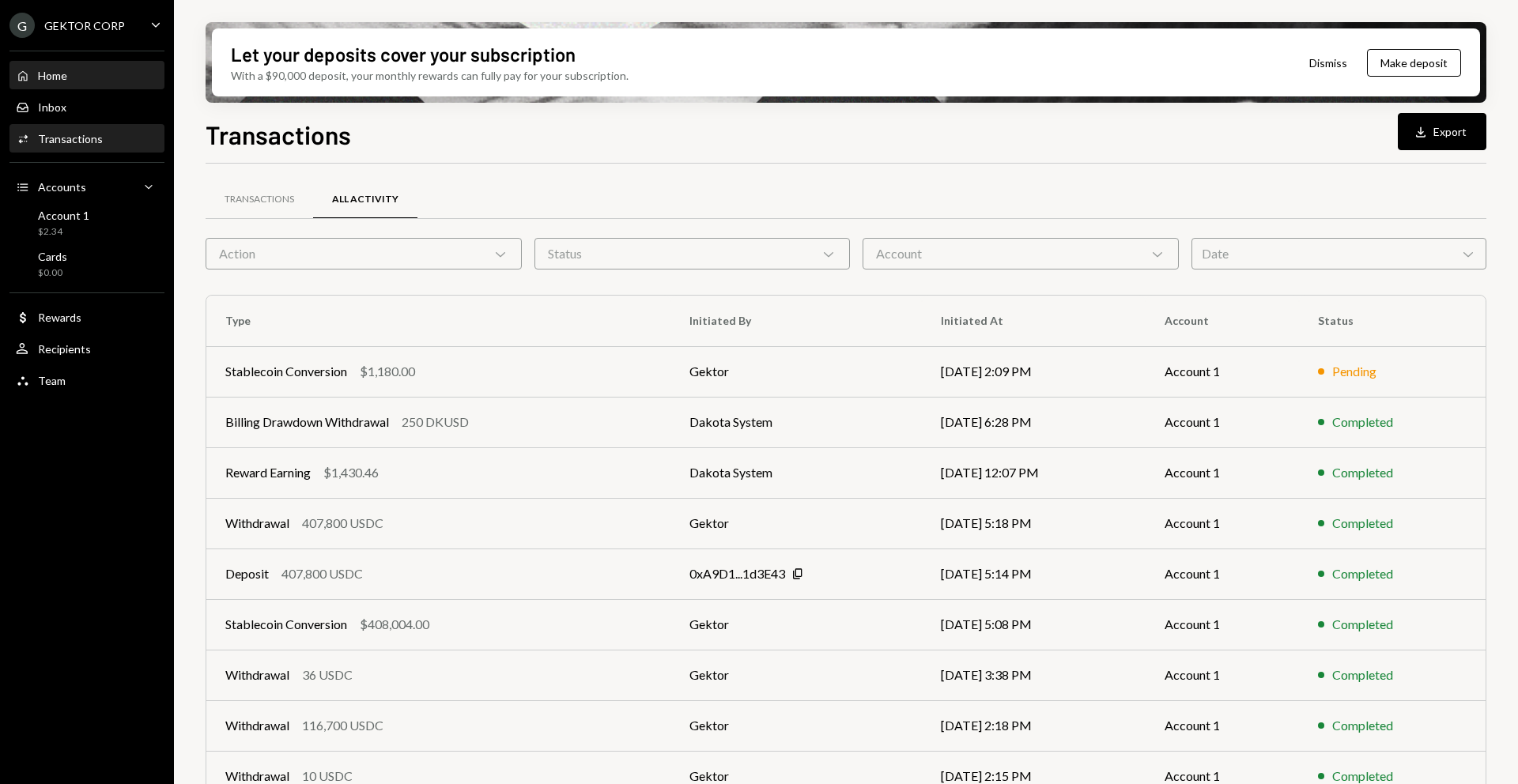
click at [87, 79] on div "Home Home" at bounding box center [87, 75] width 142 height 15
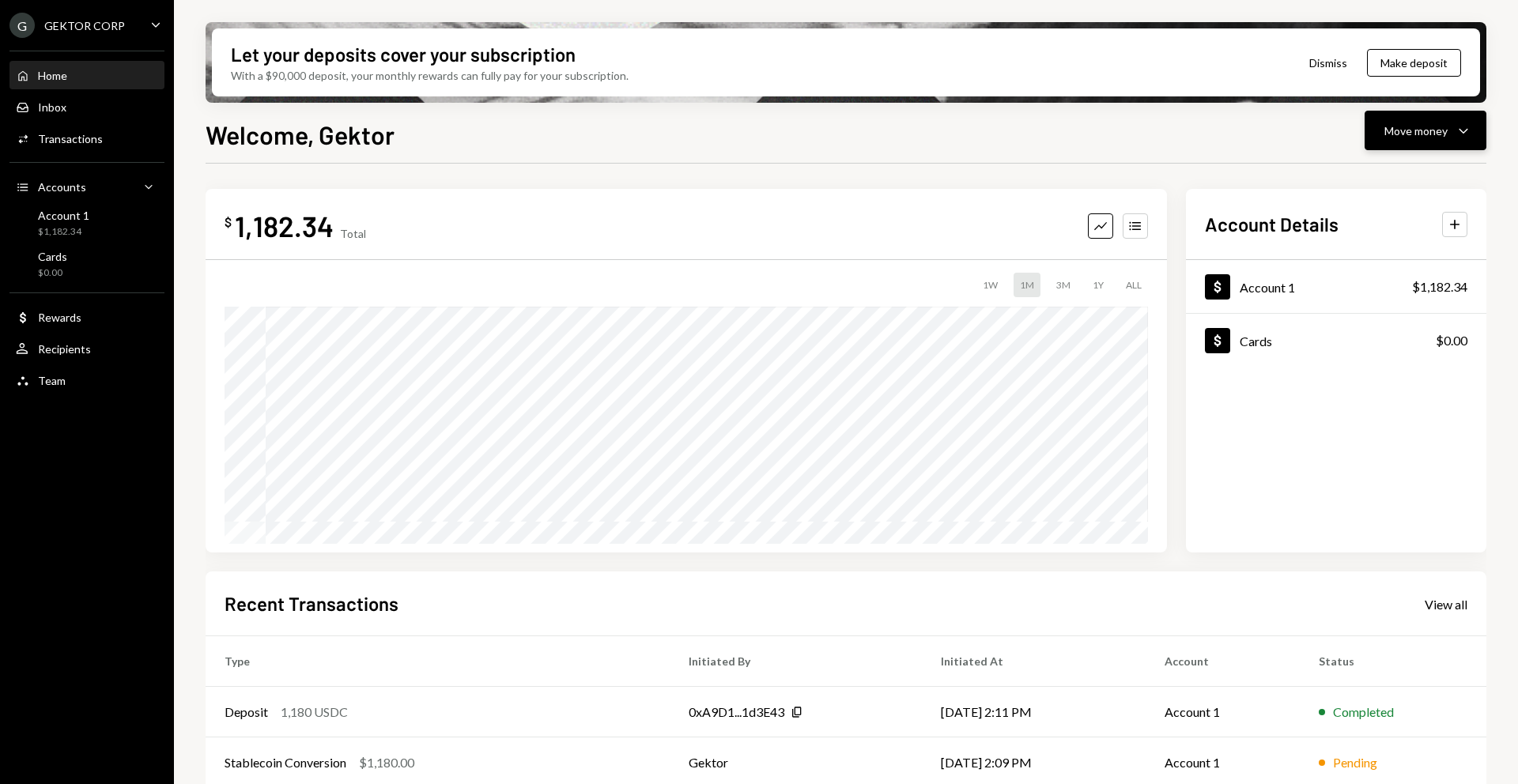
click at [1442, 140] on button "Move money Caret Down" at bounding box center [1425, 130] width 122 height 39
click at [1424, 171] on div "Send" at bounding box center [1413, 177] width 116 height 16
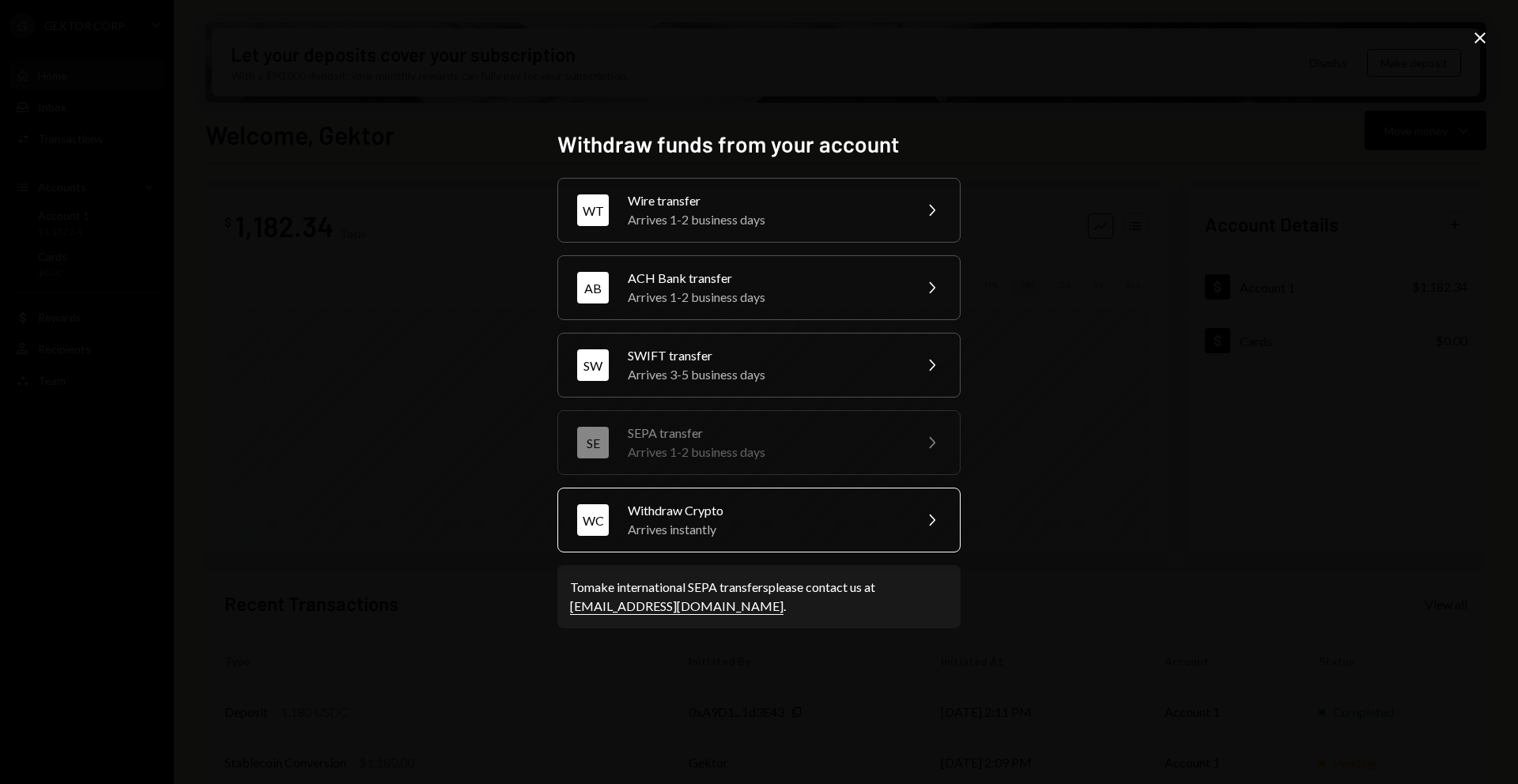
click at [753, 530] on div "Arrives instantly" at bounding box center [765, 530] width 275 height 19
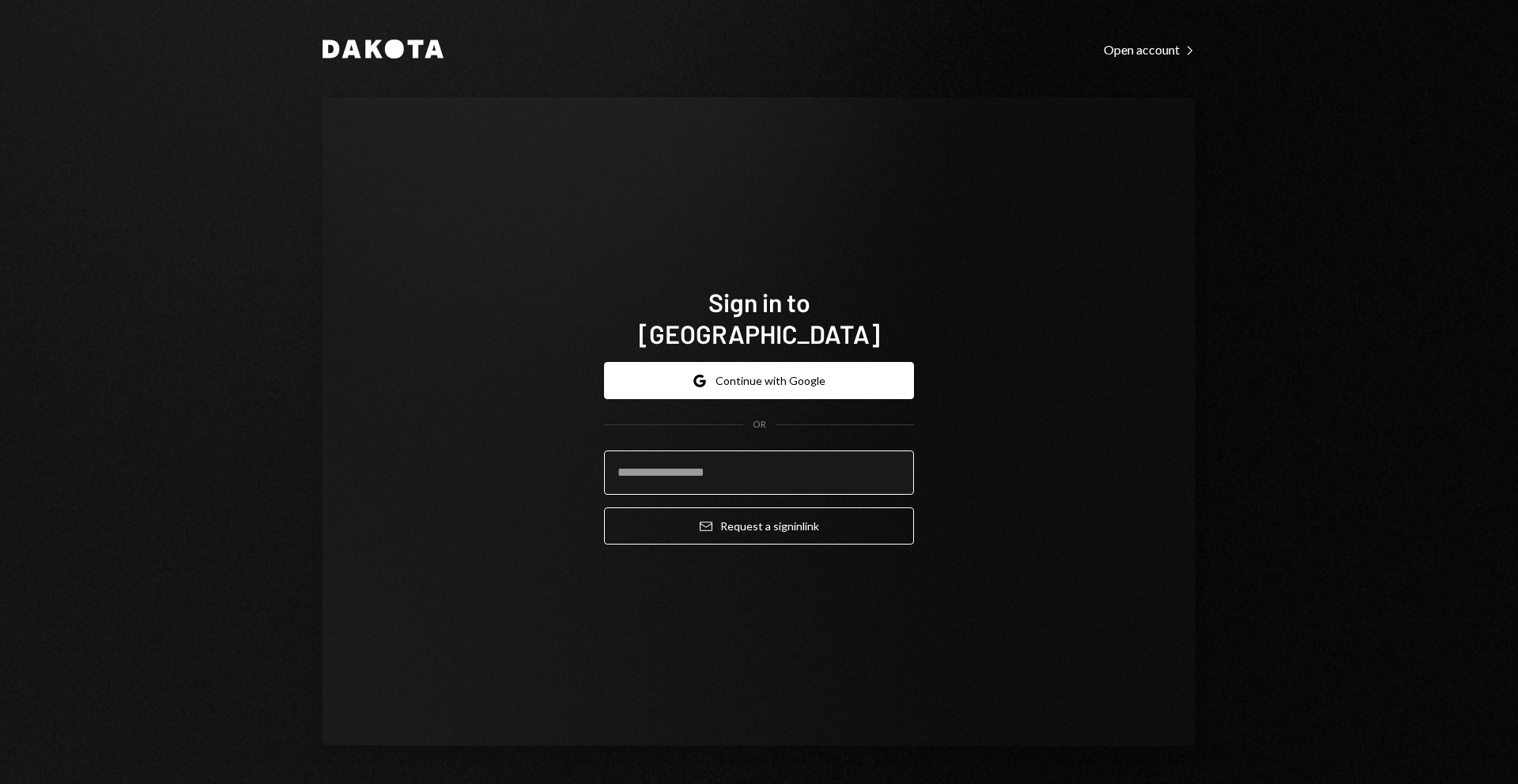
click at [630, 464] on input "email" at bounding box center [759, 473] width 310 height 45
